Goal: Book appointment/travel/reservation

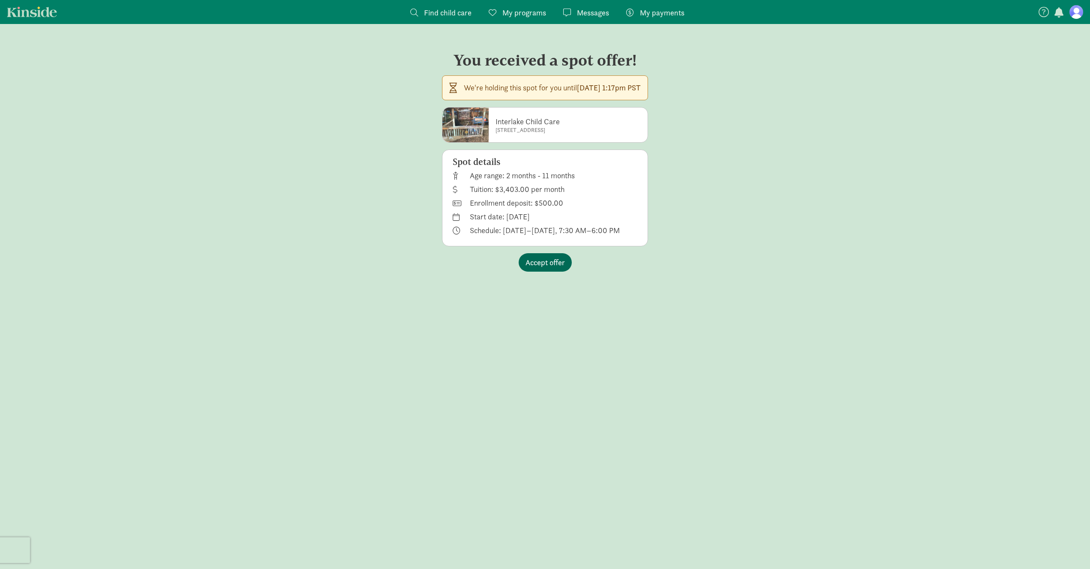
click at [556, 263] on span "Accept offer" at bounding box center [545, 263] width 39 height 12
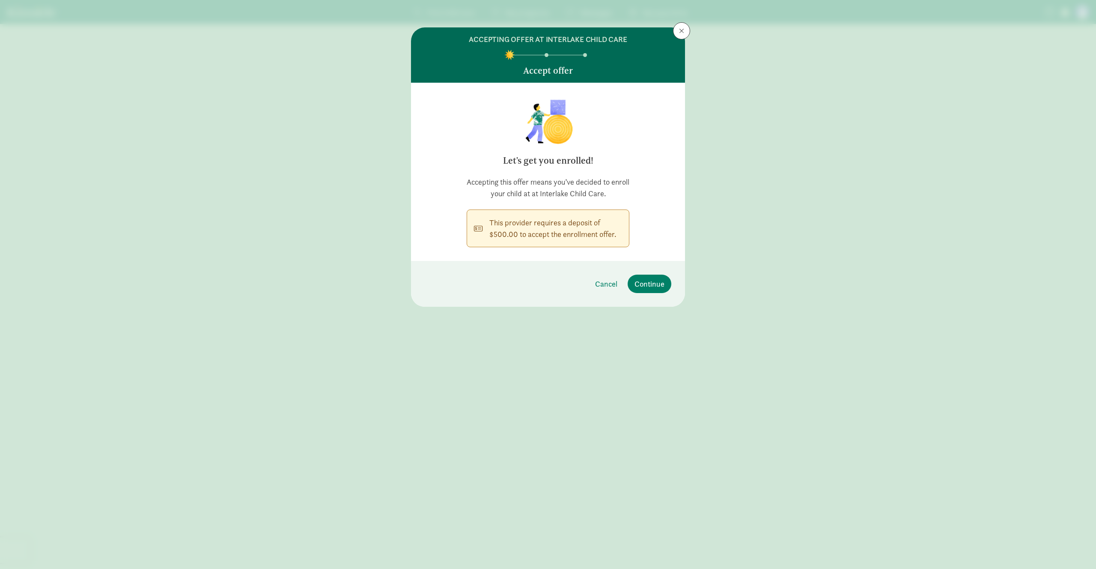
click at [534, 229] on div "This provider requires a deposit of $500.00 to accept the enrollment offer." at bounding box center [556, 228] width 133 height 23
click at [652, 283] on span "Continue" at bounding box center [650, 284] width 30 height 12
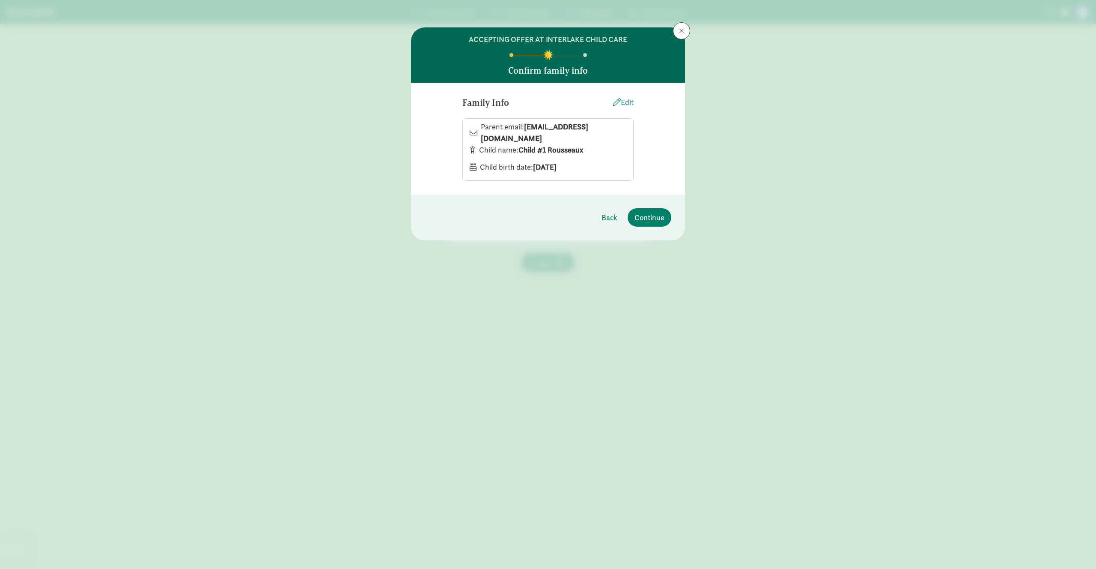
click at [625, 102] on div "Edit" at bounding box center [623, 102] width 21 height 12
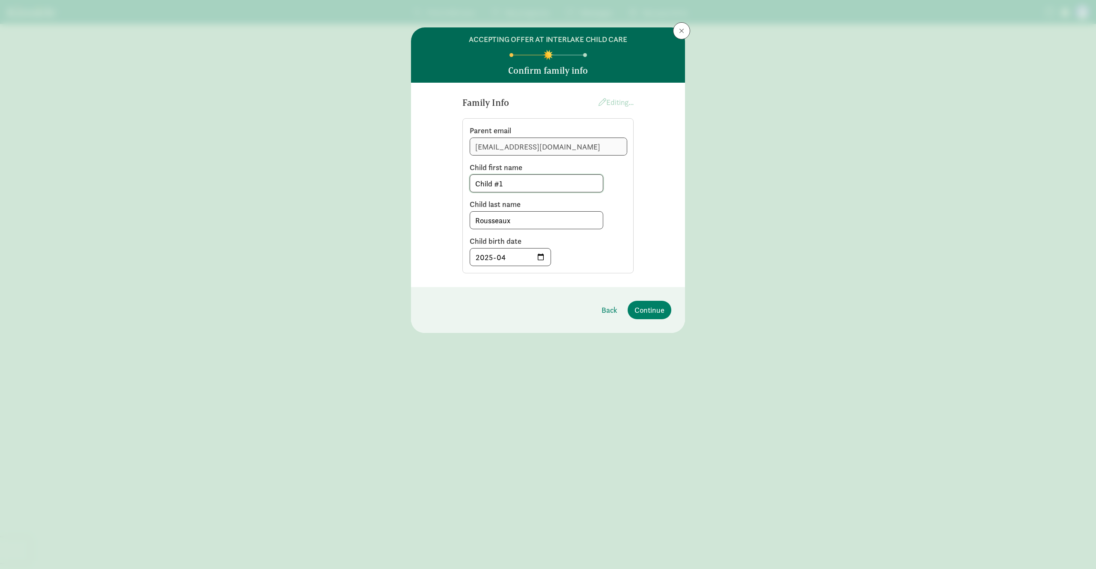
drag, startPoint x: 535, startPoint y: 183, endPoint x: 341, endPoint y: 182, distance: 194.0
click at [342, 183] on div "ACCEPTING OFFER AT INTERLAKE CHILD CARE Confirm family info Family Info Editing…" at bounding box center [548, 284] width 1096 height 569
type input "Gabriel"
drag, startPoint x: 533, startPoint y: 219, endPoint x: 400, endPoint y: 196, distance: 134.7
click at [418, 200] on div "Family Info Editing... Parent email evacrousseaux@gmail.com Child first name Ga…" at bounding box center [548, 185] width 274 height 204
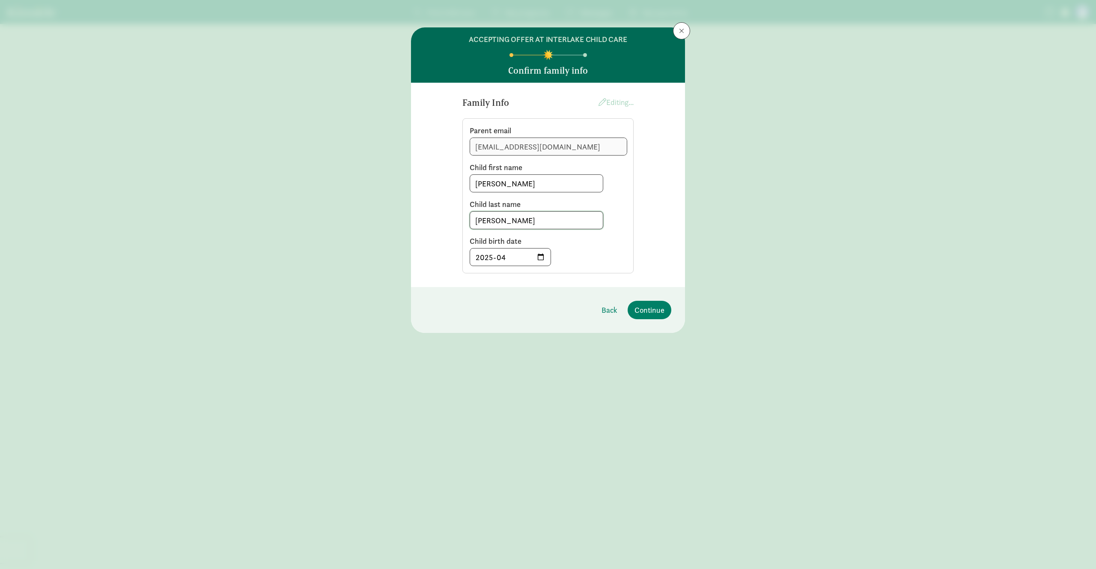
type input "Dubois"
click at [542, 254] on input "2025-04" at bounding box center [510, 256] width 81 height 17
click at [538, 261] on input "2025-04" at bounding box center [510, 256] width 81 height 17
click at [542, 260] on input "2025-08" at bounding box center [510, 256] width 81 height 17
type input "2025-04"
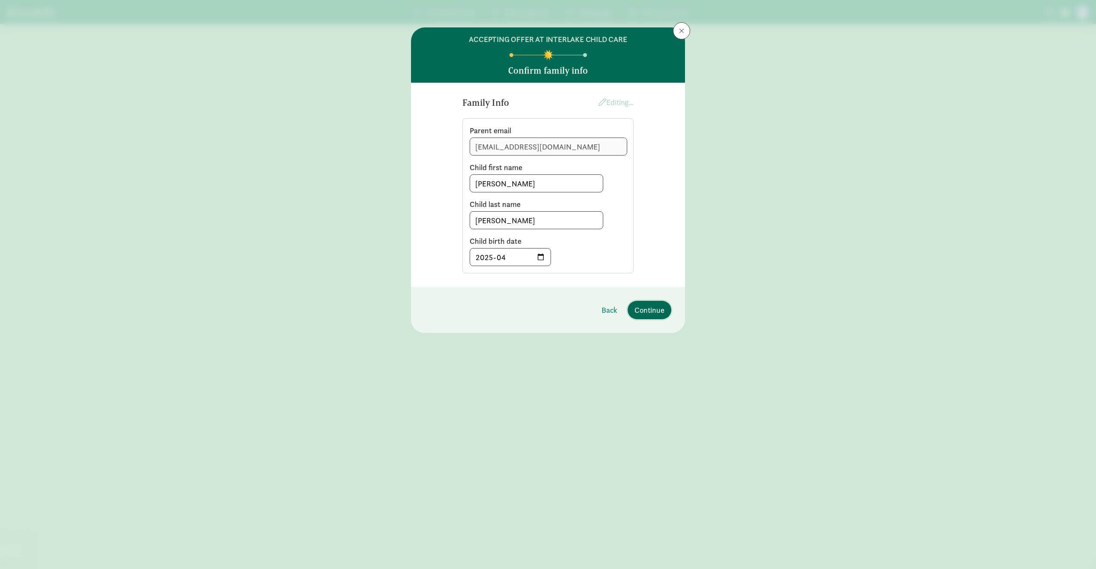
click at [647, 309] on span "Continue" at bounding box center [650, 310] width 30 height 12
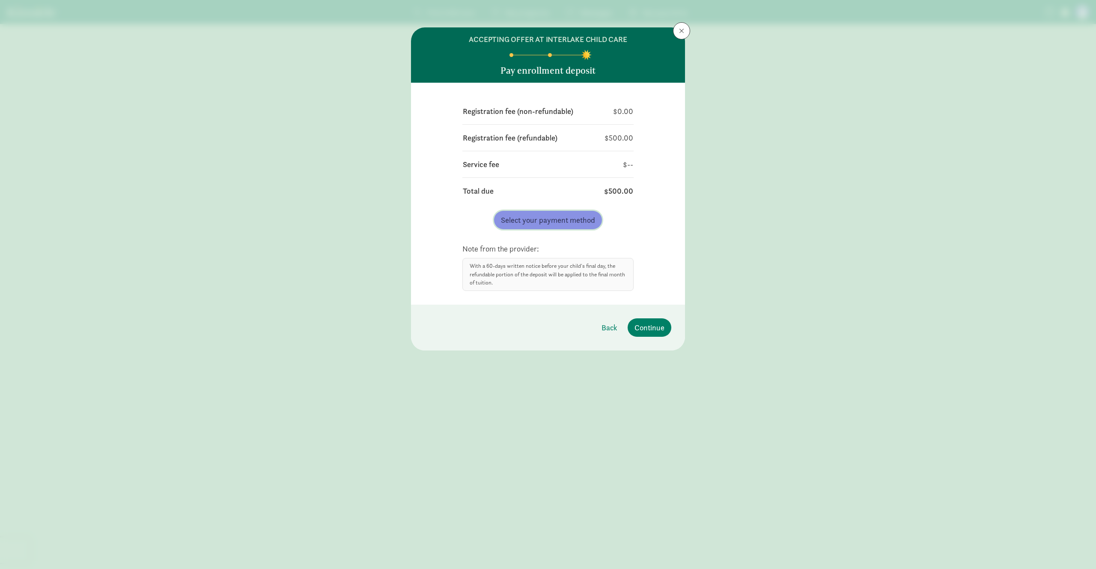
click at [545, 221] on span "Select your payment method" at bounding box center [548, 220] width 94 height 12
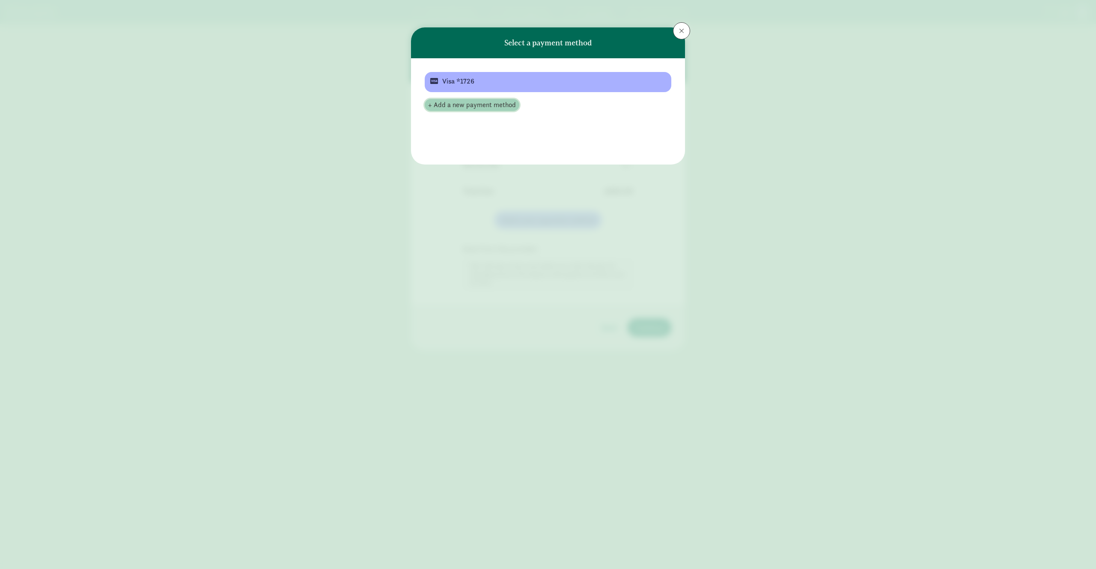
click at [477, 105] on span "+ Add a new payment method" at bounding box center [472, 105] width 88 height 10
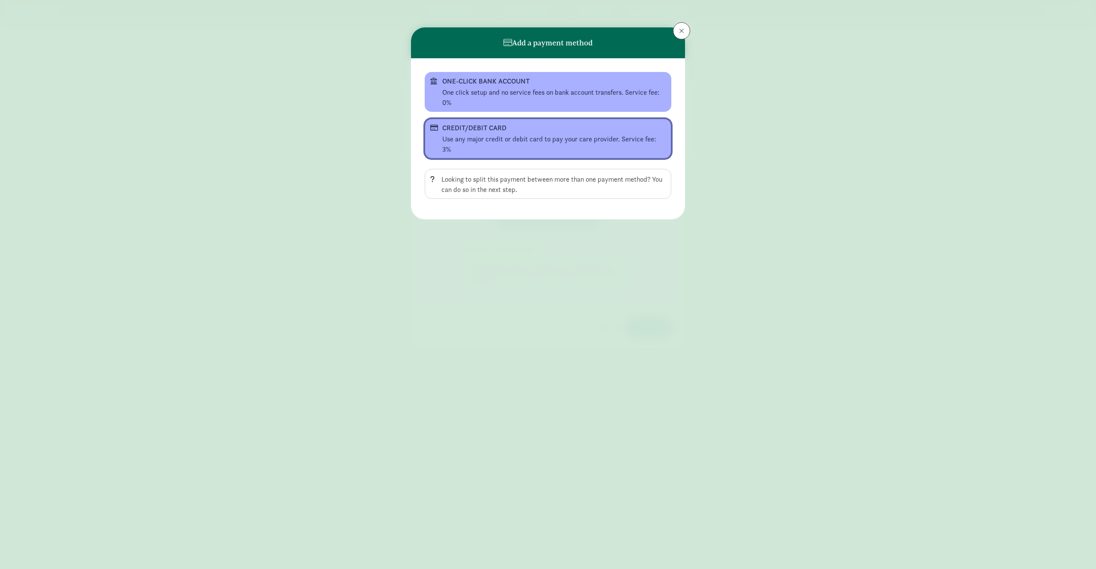
click at [495, 138] on div "Use any major credit or debit card to pay your care provider. Service fee: 3%" at bounding box center [554, 144] width 224 height 21
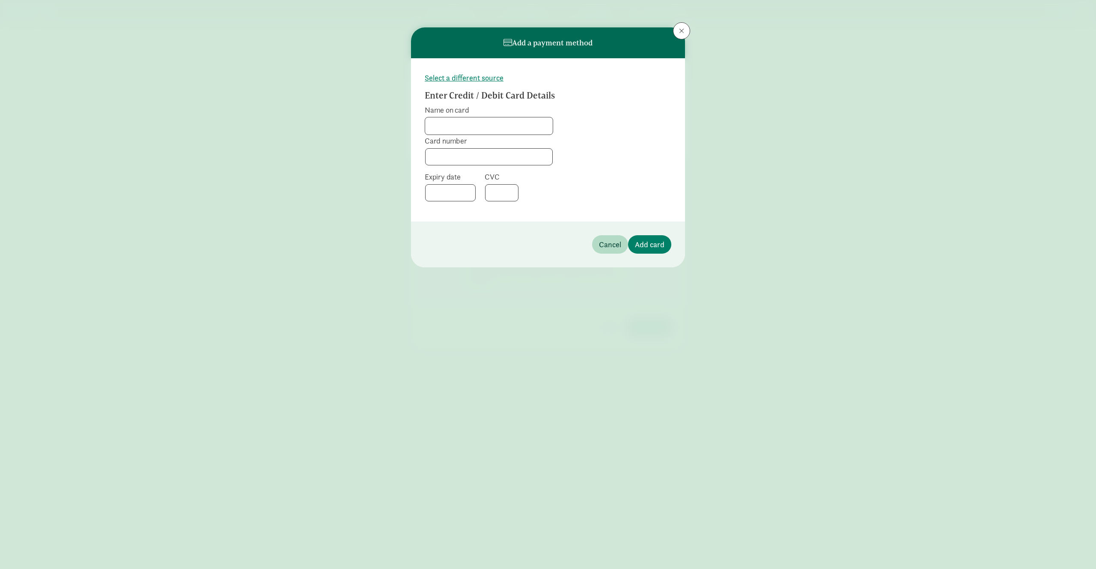
click at [481, 125] on input "Name on card" at bounding box center [489, 125] width 128 height 17
type input "Eva Rousseaux"
click at [489, 189] on div at bounding box center [501, 192] width 33 height 17
click at [663, 242] on span "Add card" at bounding box center [650, 245] width 30 height 12
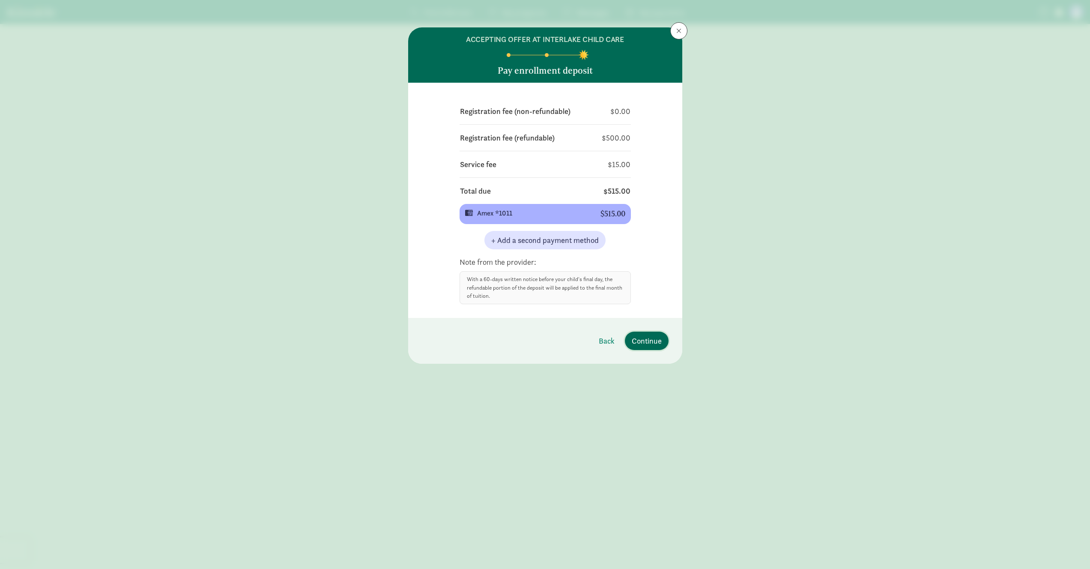
click at [657, 343] on span "Continue" at bounding box center [647, 341] width 30 height 12
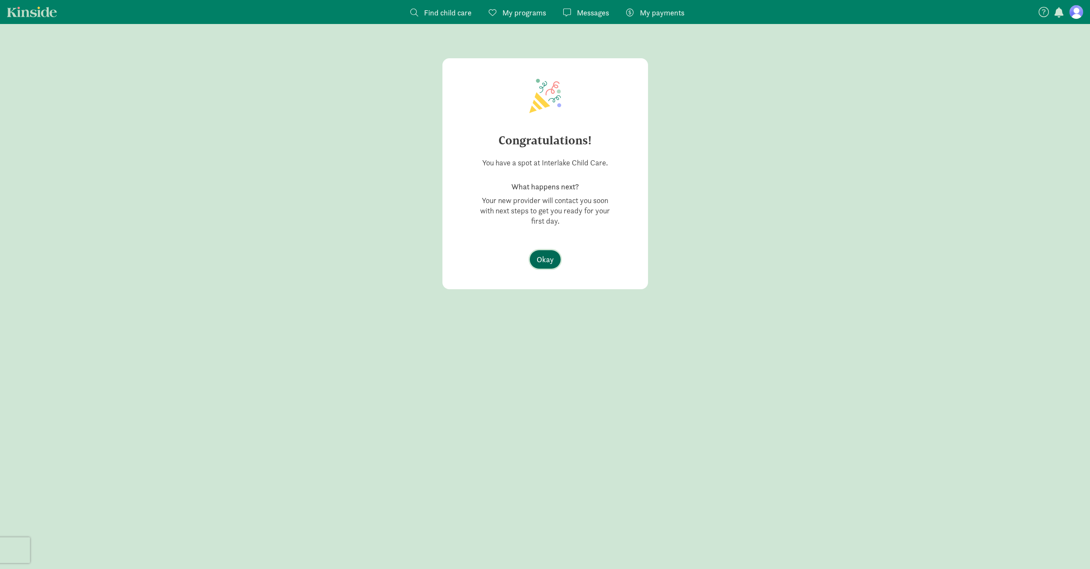
click at [553, 264] on button "Okay" at bounding box center [545, 259] width 31 height 18
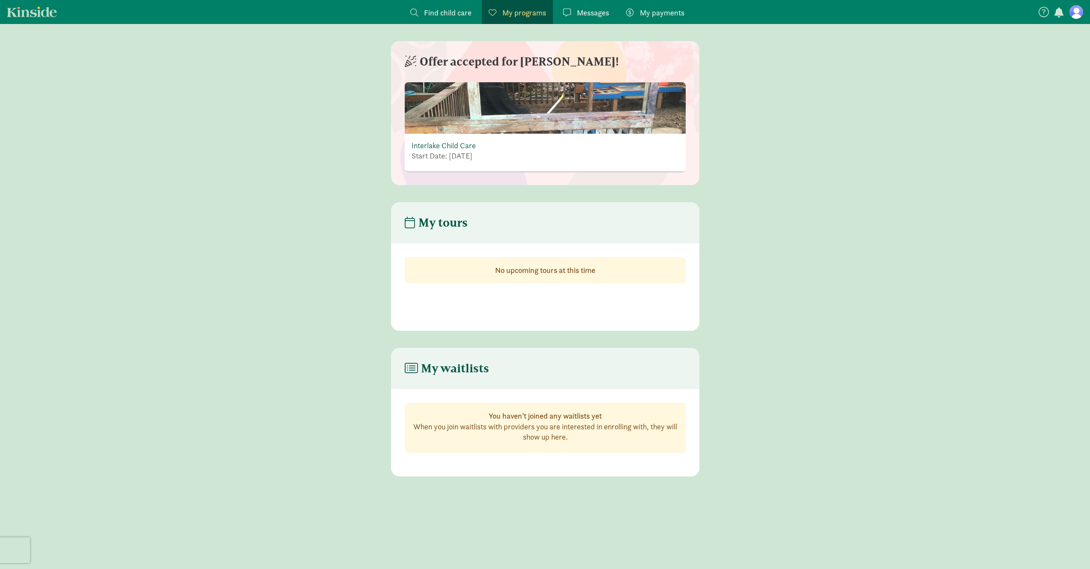
click at [458, 144] on link "Interlake Child Care" at bounding box center [444, 145] width 64 height 10
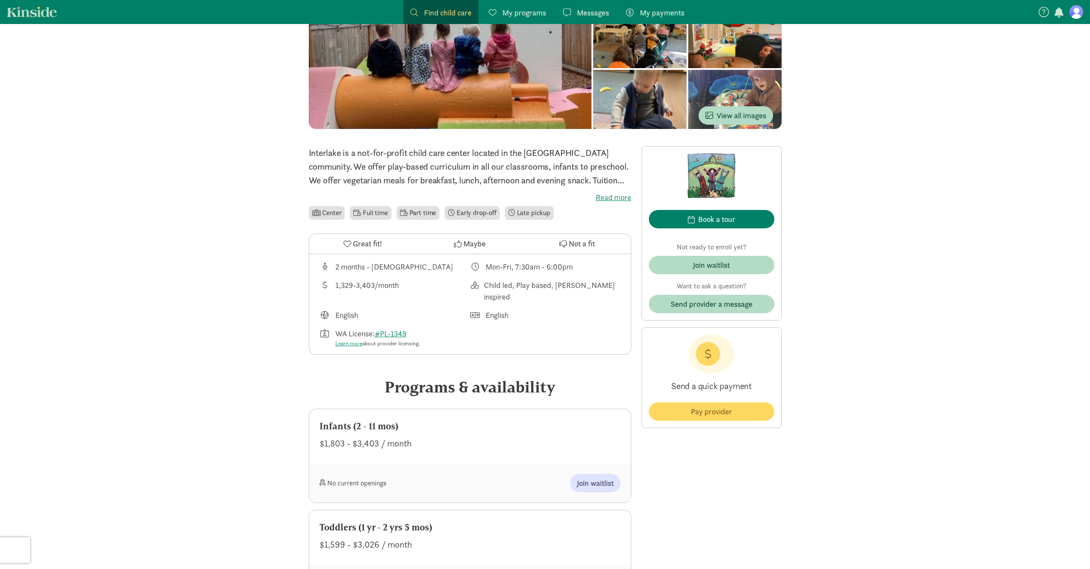
scroll to position [134, 0]
